Goal: Task Accomplishment & Management: Manage account settings

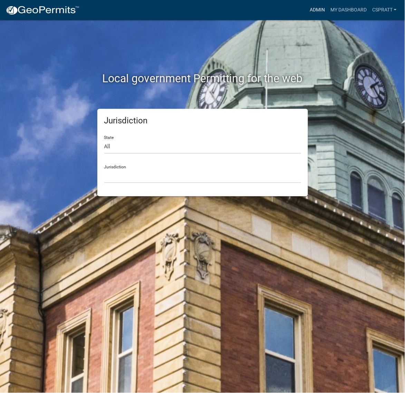
click at [307, 10] on link "Admin" at bounding box center [317, 9] width 21 height 13
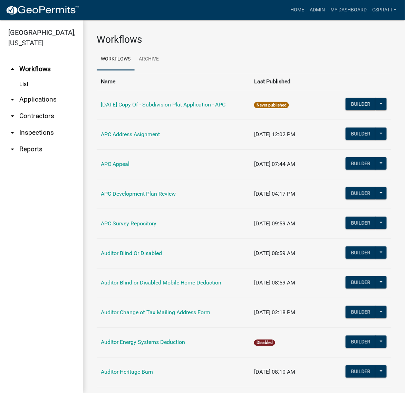
click at [46, 108] on link "arrow_drop_down Applications" at bounding box center [41, 99] width 83 height 17
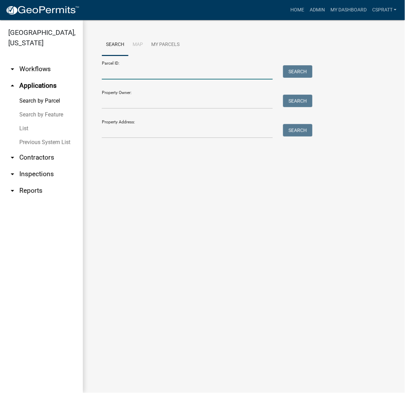
click at [102, 79] on input "Parcel ID:" at bounding box center [187, 72] width 171 height 14
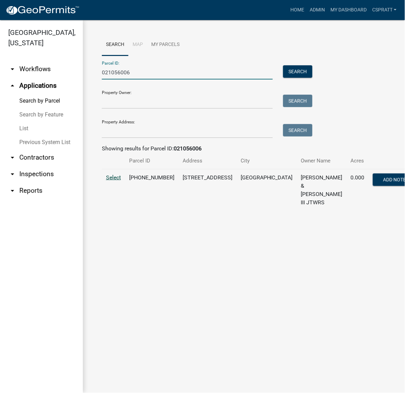
type input "021056006"
click at [114, 181] on span "Select" at bounding box center [113, 177] width 15 height 7
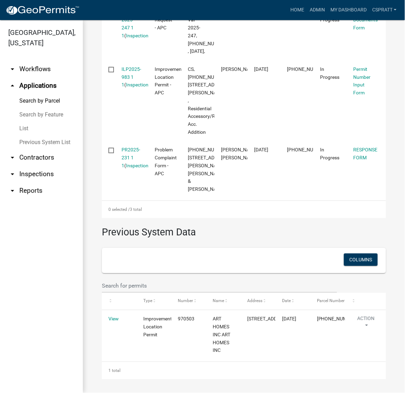
scroll to position [259, 0]
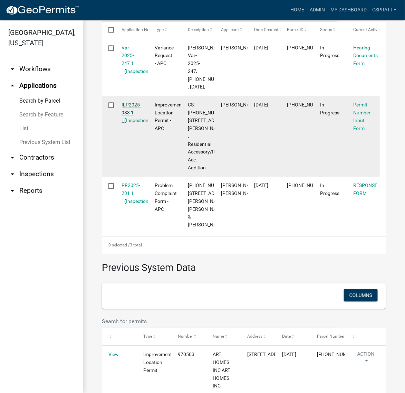
click at [129, 124] on link "ILP2025-983 1 1" at bounding box center [132, 112] width 20 height 21
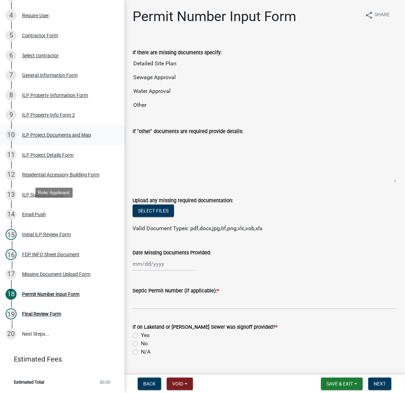
scroll to position [302, 0]
click at [69, 274] on div "Missing Document Upload Form" at bounding box center [56, 274] width 68 height 5
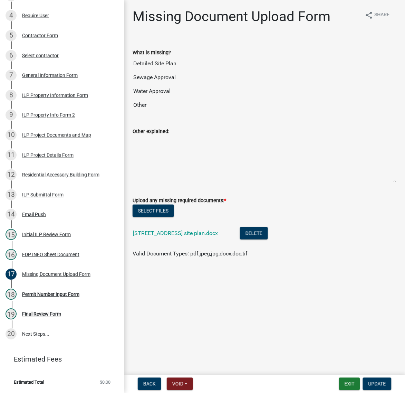
scroll to position [7, 0]
click at [218, 236] on link "[STREET_ADDRESS] site plan.docx" at bounding box center [175, 233] width 85 height 7
click at [173, 217] on button "Select files" at bounding box center [153, 210] width 41 height 12
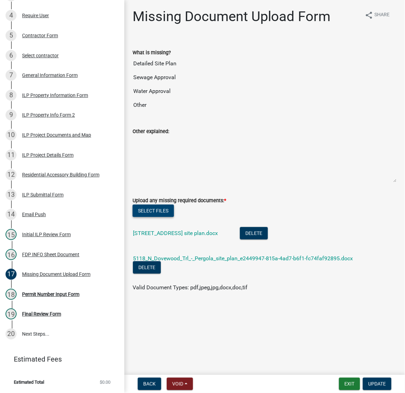
scroll to position [50, 0]
click at [268, 239] on button "Delete" at bounding box center [254, 233] width 28 height 12
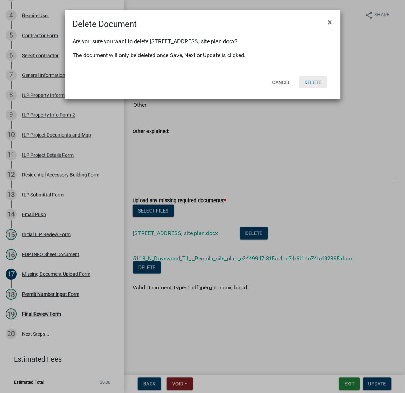
click at [306, 88] on button "Delete" at bounding box center [313, 82] width 28 height 12
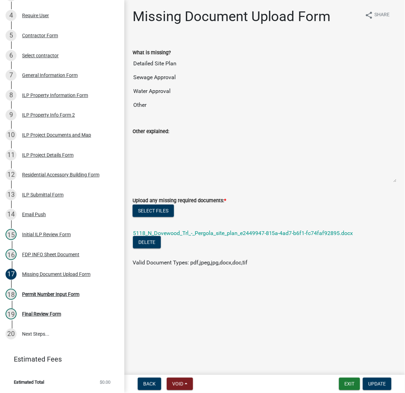
scroll to position [24, 0]
click at [206, 236] on link "5118_N_Dovewood_Trl_-_Pergola_site_plan_e2449947-815a-4ad7-b6f1-fc74faf92895.do…" at bounding box center [243, 233] width 220 height 7
click at [161, 217] on button "Select files" at bounding box center [153, 210] width 41 height 12
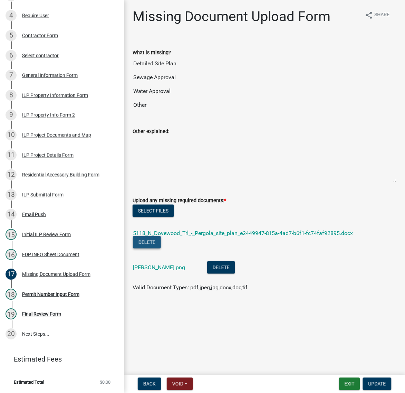
click at [158, 248] on button "Delete" at bounding box center [147, 242] width 28 height 12
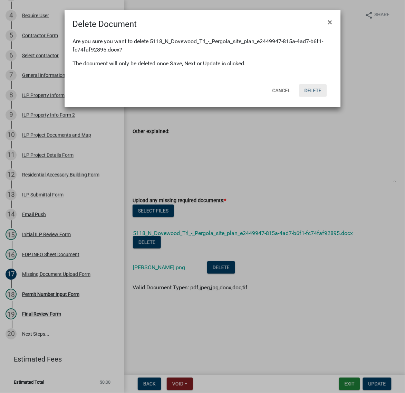
click at [308, 97] on button "Delete" at bounding box center [313, 90] width 28 height 12
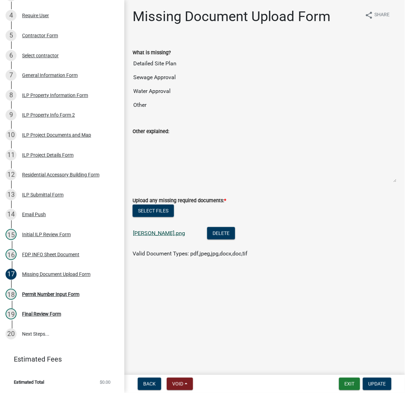
click at [180, 236] on link "[PERSON_NAME].png" at bounding box center [159, 233] width 52 height 7
click at [42, 232] on div "Initial ILP Review Form" at bounding box center [46, 234] width 49 height 5
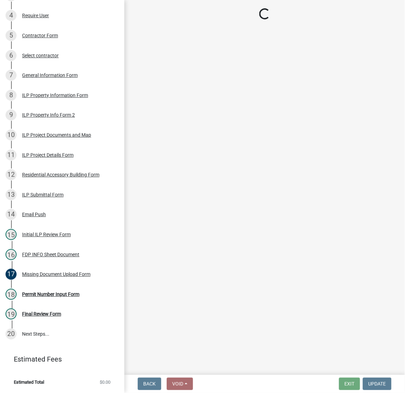
select select "c872cdc8-ca01-49f1-a213-e4b05fa58cd2"
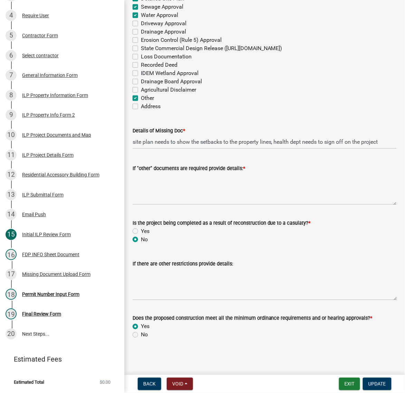
scroll to position [1036, 0]
click at [338, 149] on input "site plan needs to show the setbacks to the property lines, health dept needs t…" at bounding box center [265, 142] width 264 height 14
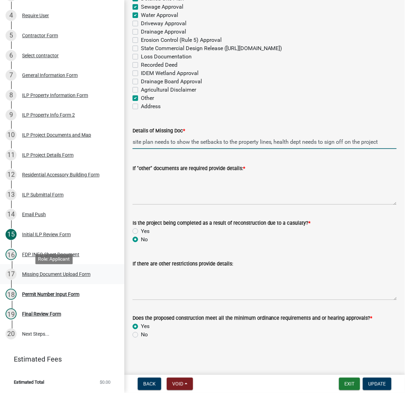
click at [41, 277] on div "Missing Document Upload Form" at bounding box center [56, 274] width 68 height 5
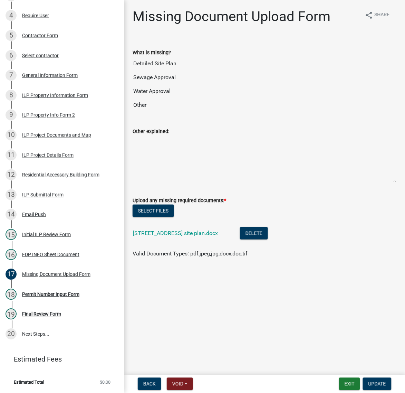
scroll to position [7, 0]
click at [344, 383] on button "Exit" at bounding box center [349, 383] width 21 height 12
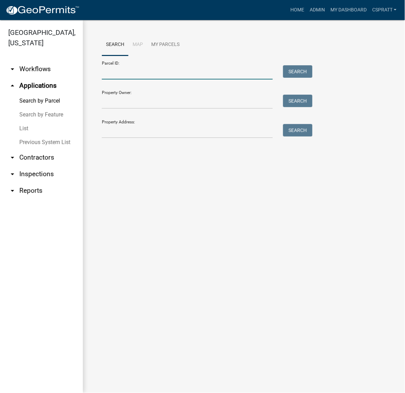
click at [131, 79] on input "Parcel ID:" at bounding box center [187, 72] width 171 height 14
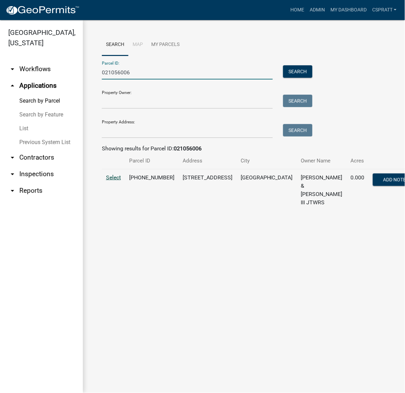
type input "021056006"
click at [119, 181] on span "Select" at bounding box center [113, 177] width 15 height 7
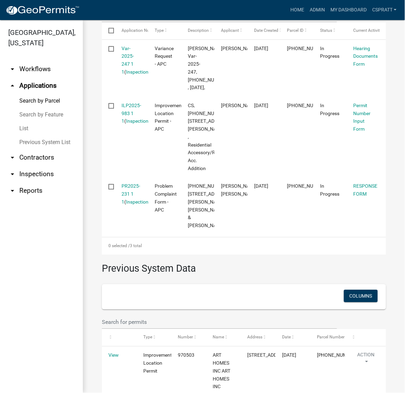
scroll to position [259, 0]
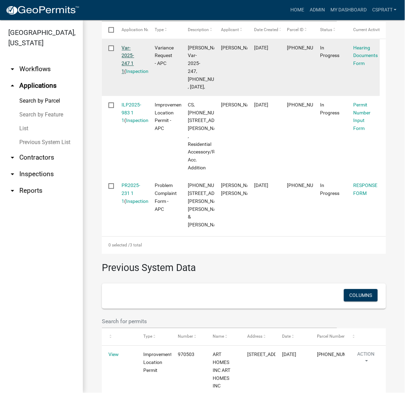
click at [128, 74] on link "Var-2025-247 1 1" at bounding box center [128, 59] width 12 height 29
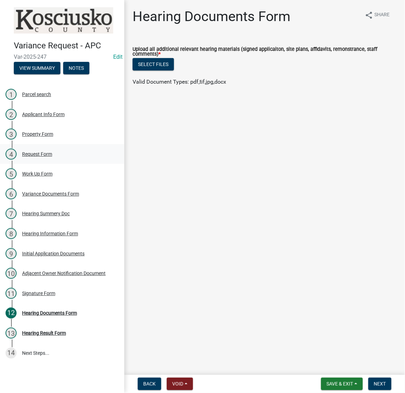
click at [45, 156] on div "Request Form" at bounding box center [37, 154] width 30 height 5
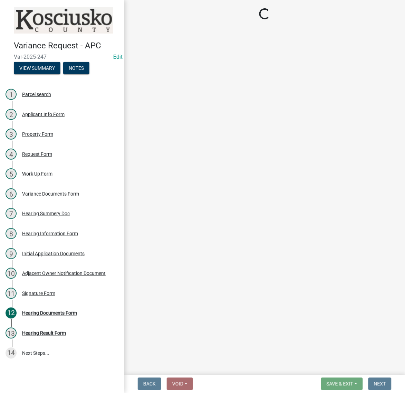
select select "77eb12f8-2a64-4a31-bfec-9b00716b2165"
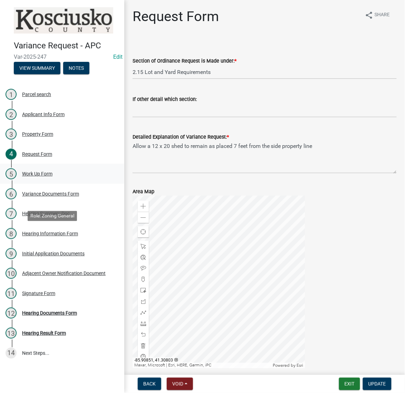
click at [52, 176] on div "Work Up Form" at bounding box center [37, 173] width 30 height 5
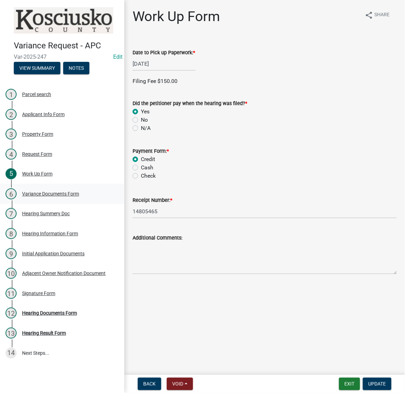
click at [71, 196] on div "Variance Documents Form" at bounding box center [50, 193] width 57 height 5
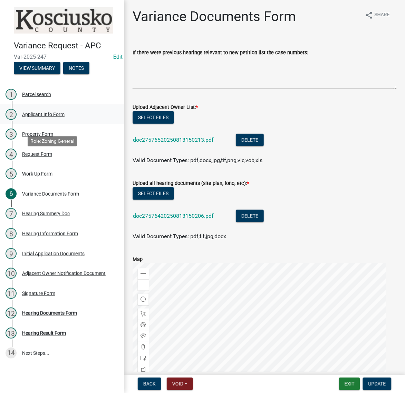
click at [44, 117] on div "Applicant Info Form" at bounding box center [43, 114] width 42 height 5
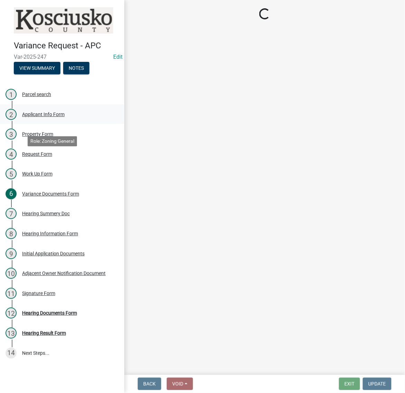
select select "d95389f4-ab5a-4603-9826-29cf73316391"
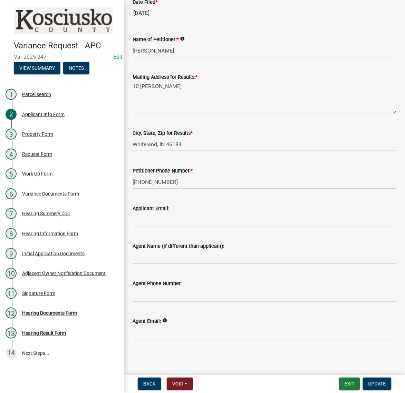
scroll to position [208, 0]
click at [339, 380] on button "Exit" at bounding box center [349, 383] width 21 height 12
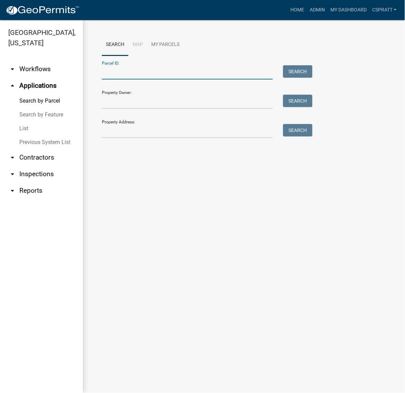
click at [135, 79] on input "Parcel ID:" at bounding box center [187, 72] width 171 height 14
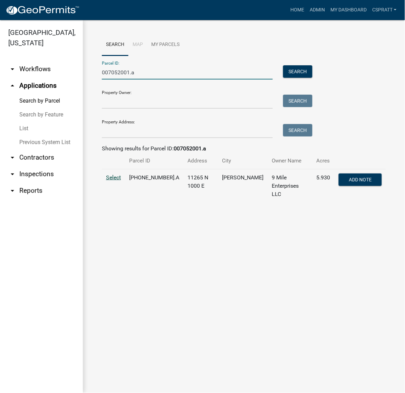
type input "007052001.a"
click at [115, 181] on span "Select" at bounding box center [113, 177] width 15 height 7
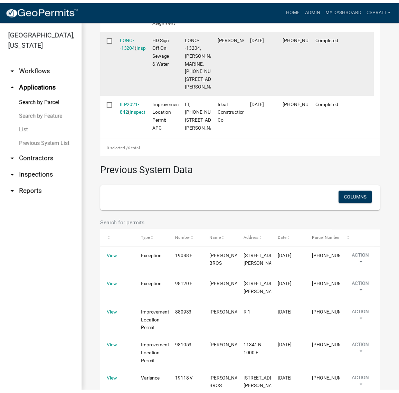
scroll to position [604, 0]
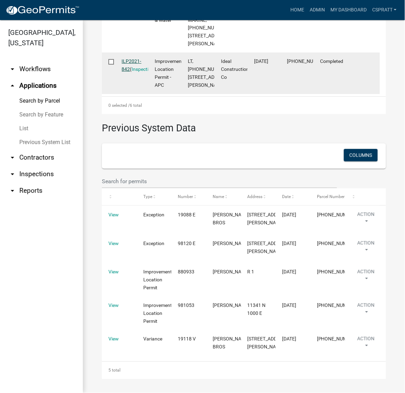
click at [142, 72] on link "ILP2021-842" at bounding box center [132, 64] width 20 height 13
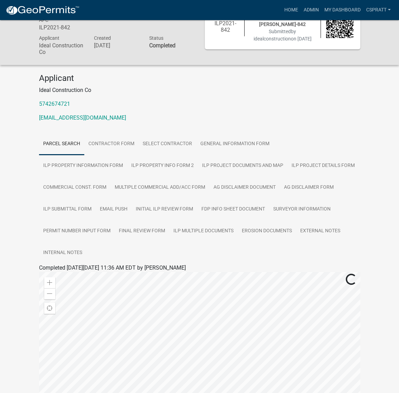
scroll to position [43, 0]
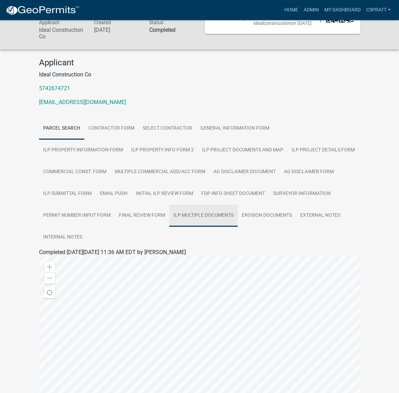
click at [238, 226] on link "ILP Multiple Documents" at bounding box center [203, 215] width 68 height 22
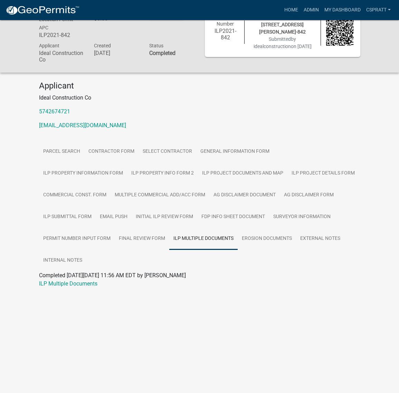
scroll to position [52, 0]
click at [90, 287] on link "ILP Multiple Documents" at bounding box center [68, 283] width 58 height 7
click at [86, 271] on link "Internal Notes" at bounding box center [62, 260] width 47 height 22
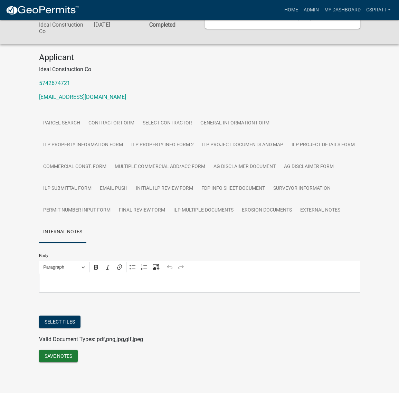
scroll to position [95, 0]
click at [296, 221] on link "External Notes" at bounding box center [320, 210] width 48 height 22
click at [296, 221] on link "Erosion Documents" at bounding box center [267, 210] width 58 height 22
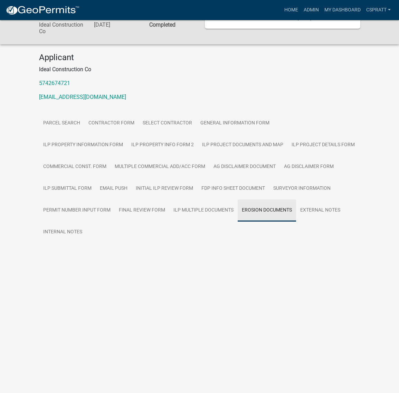
scroll to position [52, 0]
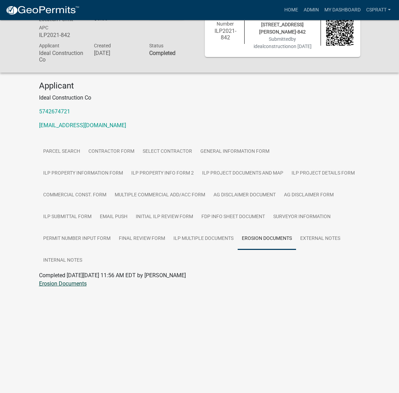
click at [87, 287] on link "Erosion Documents" at bounding box center [63, 283] width 48 height 7
click at [209, 206] on link "Multiple Commercial Add/Acc Form" at bounding box center [159, 195] width 99 height 22
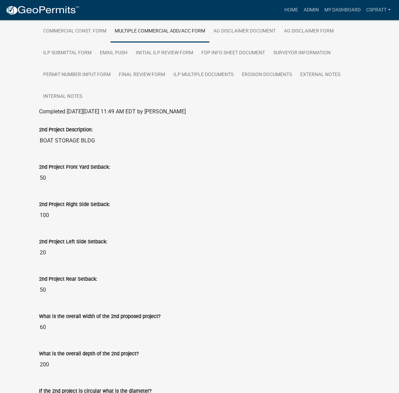
scroll to position [138, 0]
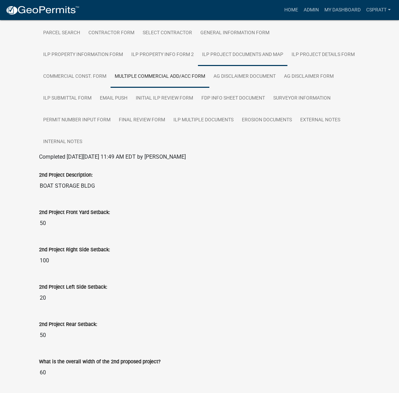
click at [275, 66] on link "ILP Project Documents and Map" at bounding box center [242, 55] width 89 height 22
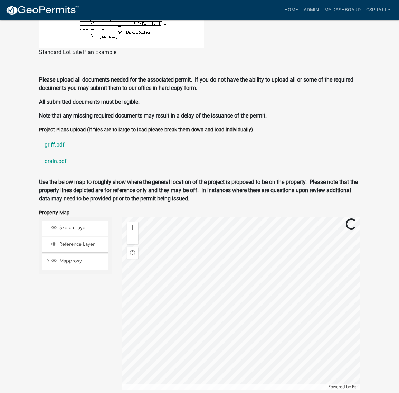
scroll to position [786, 0]
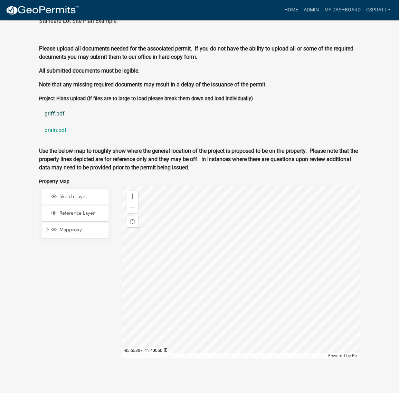
click at [44, 122] on link "griff.pdf" at bounding box center [199, 113] width 321 height 17
click at [62, 138] on link "drain.pdf" at bounding box center [199, 130] width 321 height 17
click at [281, 9] on link "Home" at bounding box center [290, 9] width 19 height 13
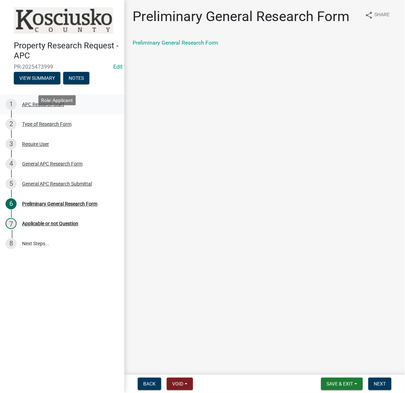
click at [56, 107] on div "APC Research Start" at bounding box center [43, 104] width 42 height 5
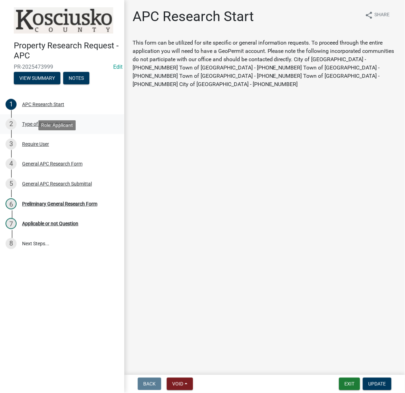
click at [61, 129] on div "2 Type of Research Form" at bounding box center [60, 123] width 108 height 11
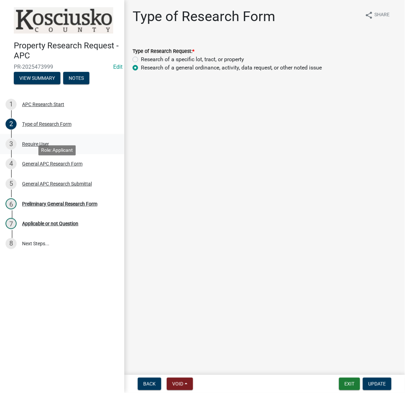
click at [49, 146] on div "Require User" at bounding box center [35, 144] width 27 height 5
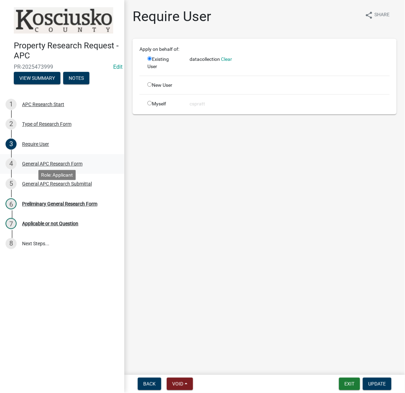
click at [49, 166] on div "General APC Research Form" at bounding box center [52, 163] width 60 height 5
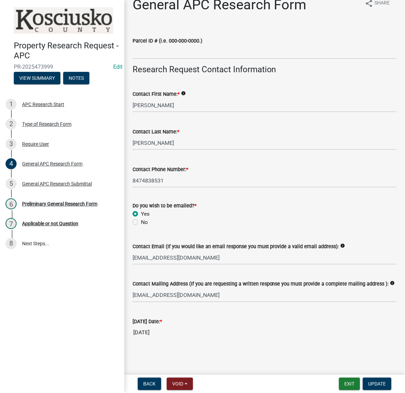
scroll to position [147, 0]
click at [40, 186] on div "General APC Research Submittal" at bounding box center [57, 183] width 70 height 5
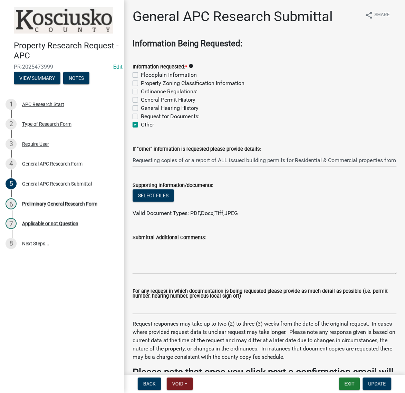
scroll to position [43, 0]
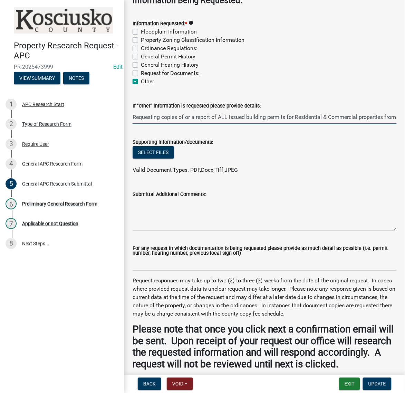
click at [327, 124] on input "Requesting copies of or a report of ALL issued building permits for Residential…" at bounding box center [265, 117] width 264 height 14
click at [339, 382] on button "Exit" at bounding box center [349, 383] width 21 height 12
